Goal: Task Accomplishment & Management: Use online tool/utility

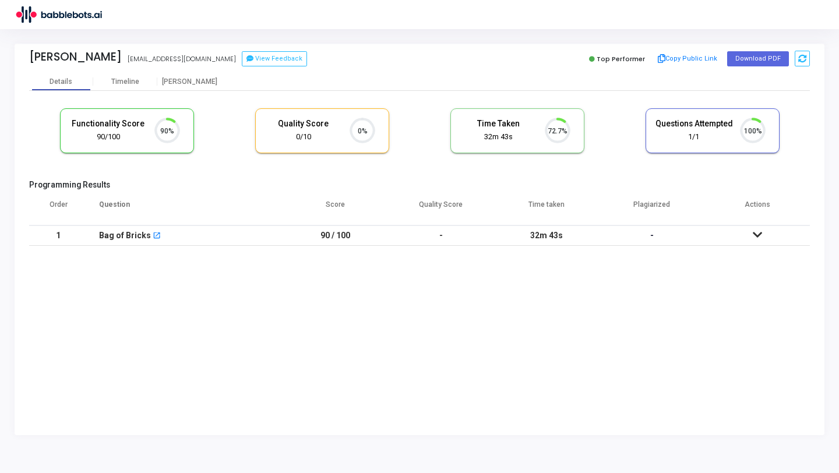
scroll to position [24, 30]
click at [65, 16] on img at bounding box center [58, 14] width 87 height 23
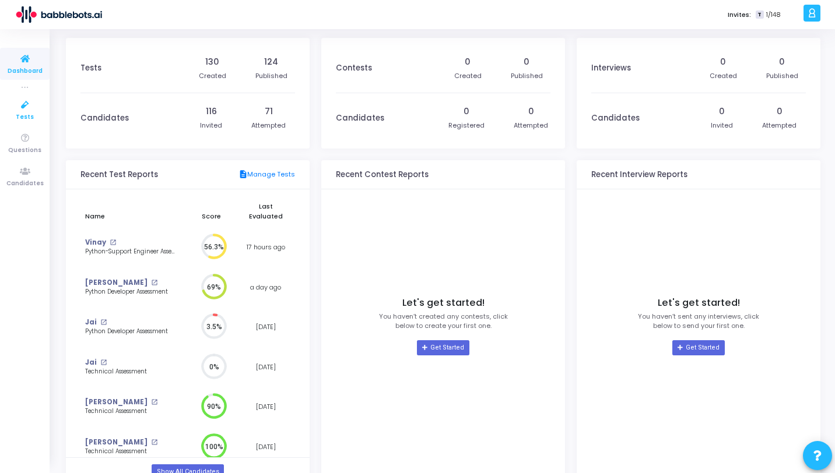
click at [24, 109] on icon at bounding box center [25, 105] width 24 height 15
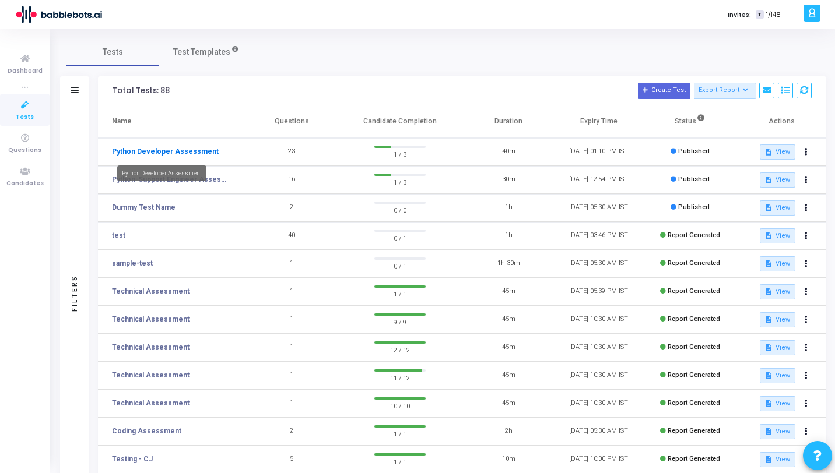
click at [181, 154] on link "Python Developer Assessment" at bounding box center [165, 151] width 107 height 10
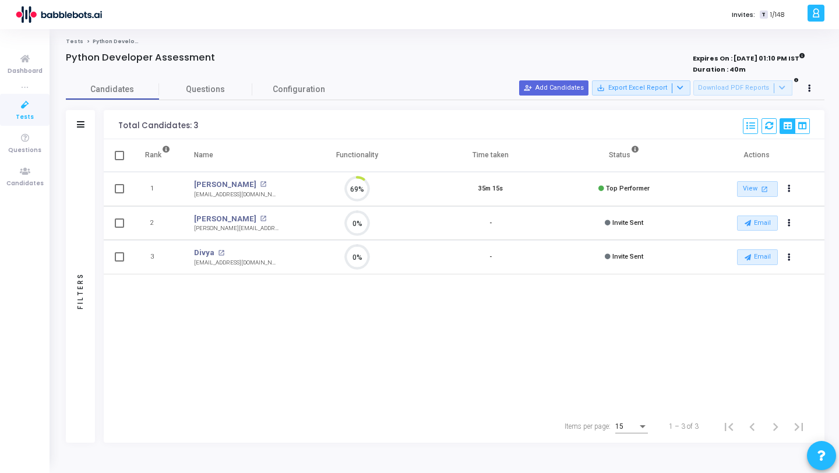
scroll to position [24, 30]
click at [75, 41] on link "Tests" at bounding box center [74, 41] width 17 height 7
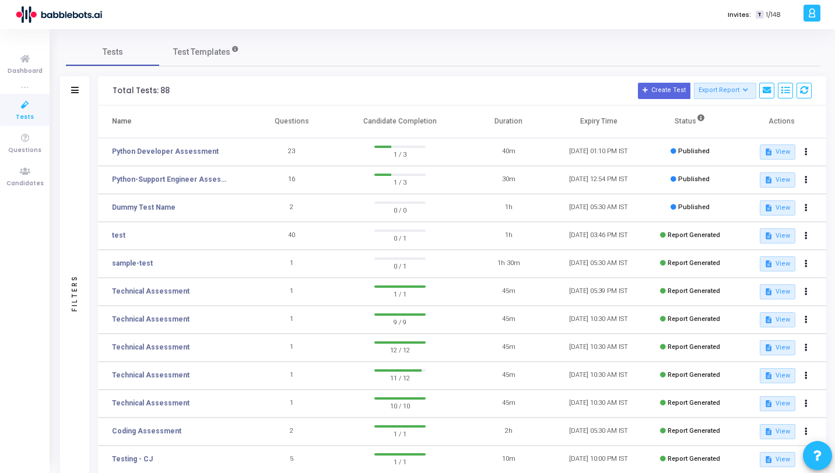
click at [186, 186] on td "Python-Support Engineer Assessment" at bounding box center [172, 180] width 149 height 28
click at [188, 181] on link "Python-Support Engineer Assessment" at bounding box center [170, 179] width 117 height 10
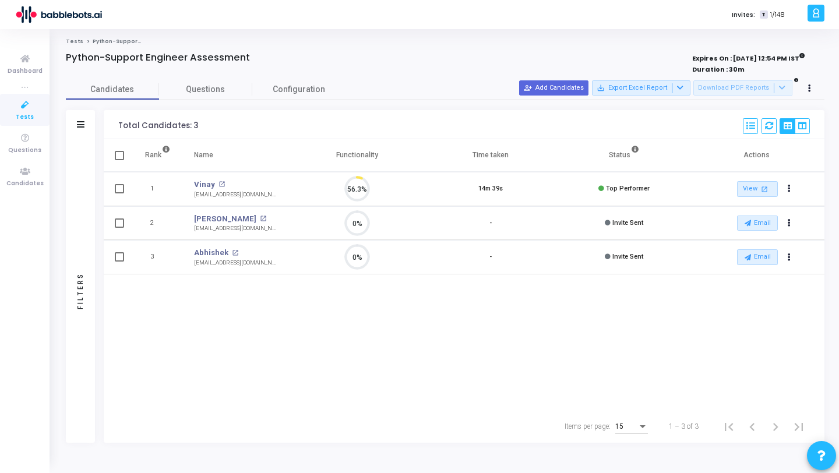
scroll to position [24, 30]
click at [249, 192] on div "vinaykumar1503m@gmail.com" at bounding box center [236, 195] width 85 height 9
click at [250, 325] on div "Rank Name Functionality Time taken Status Actions 1 Vinay open_in_new vinaykuma…" at bounding box center [464, 274] width 721 height 271
click at [791, 224] on button "Actions" at bounding box center [790, 223] width 16 height 16
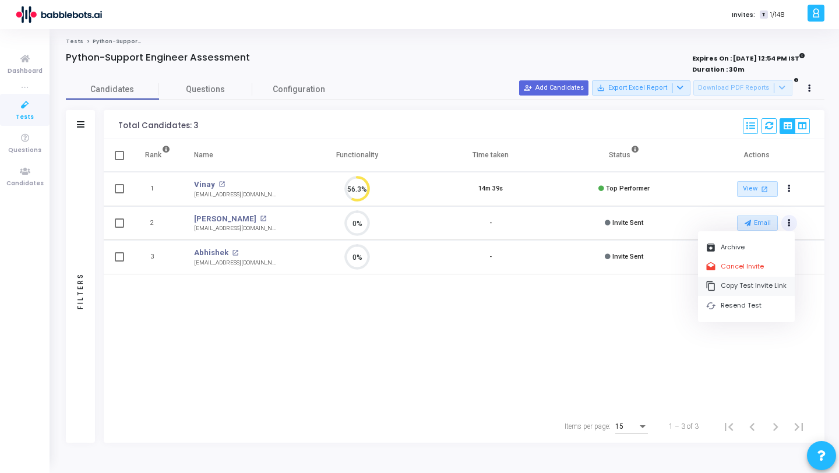
click at [758, 290] on button "content_copy Copy Test Invite Link" at bounding box center [746, 286] width 97 height 19
